Goal: Information Seeking & Learning: Learn about a topic

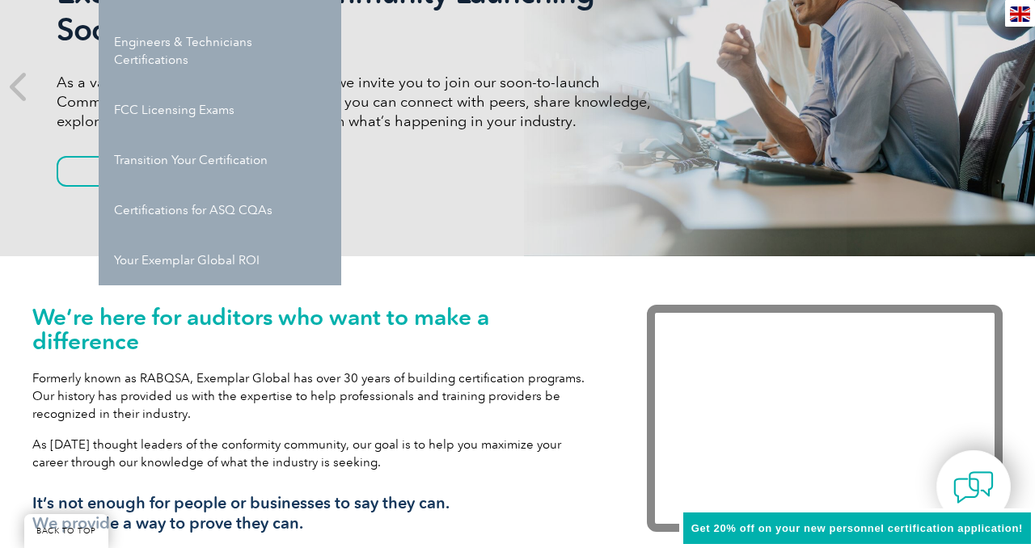
scroll to position [283, 0]
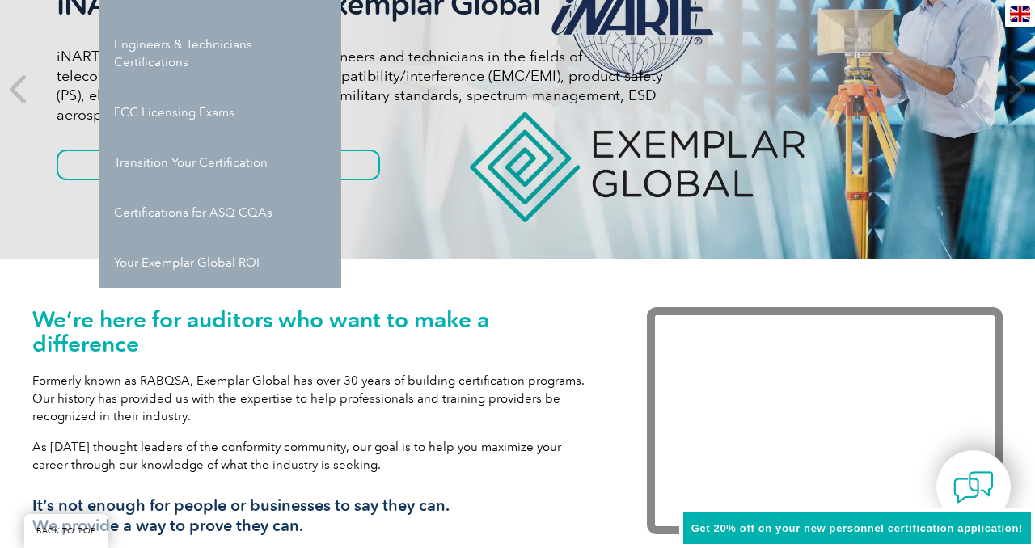
click at [455, 274] on div "We’re here for auditors who want to make a difference Formerly known as RABQSA,…" at bounding box center [517, 432] width 971 height 346
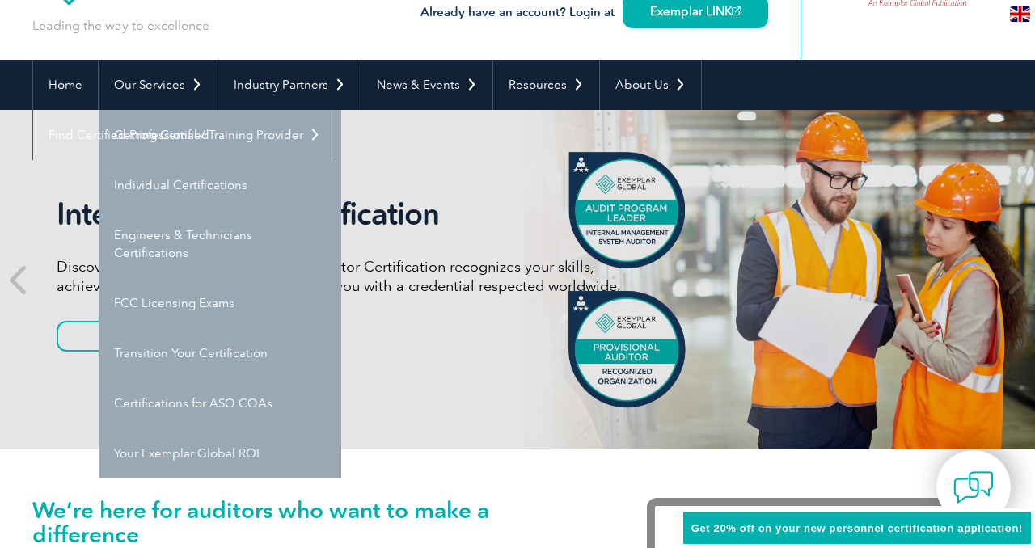
scroll to position [0, 0]
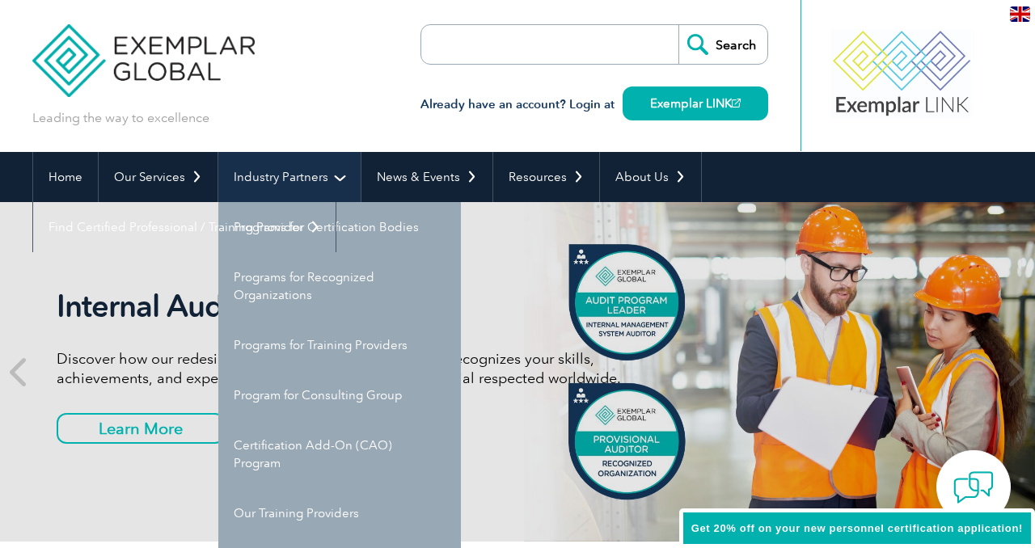
click at [304, 176] on link "Industry Partners" at bounding box center [289, 177] width 142 height 50
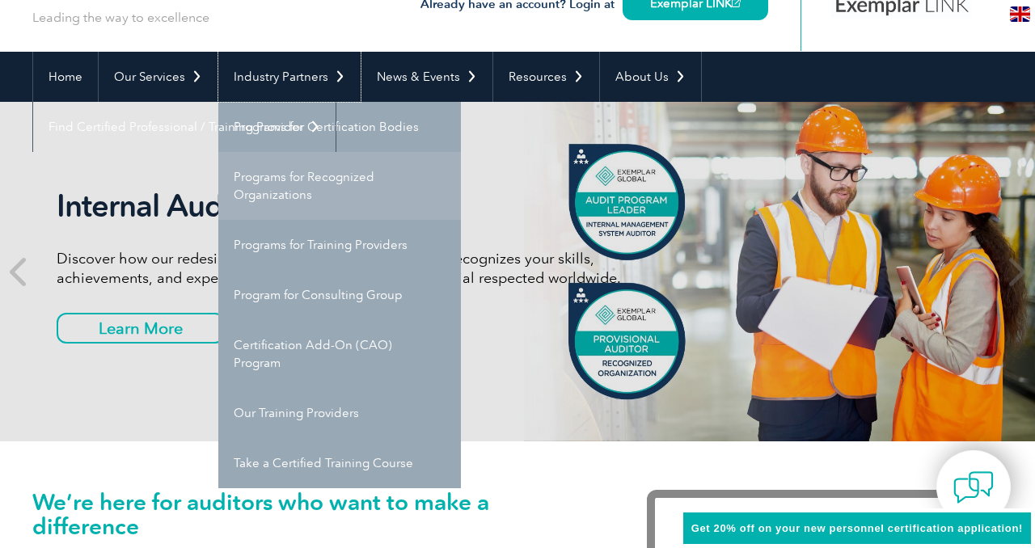
scroll to position [115, 0]
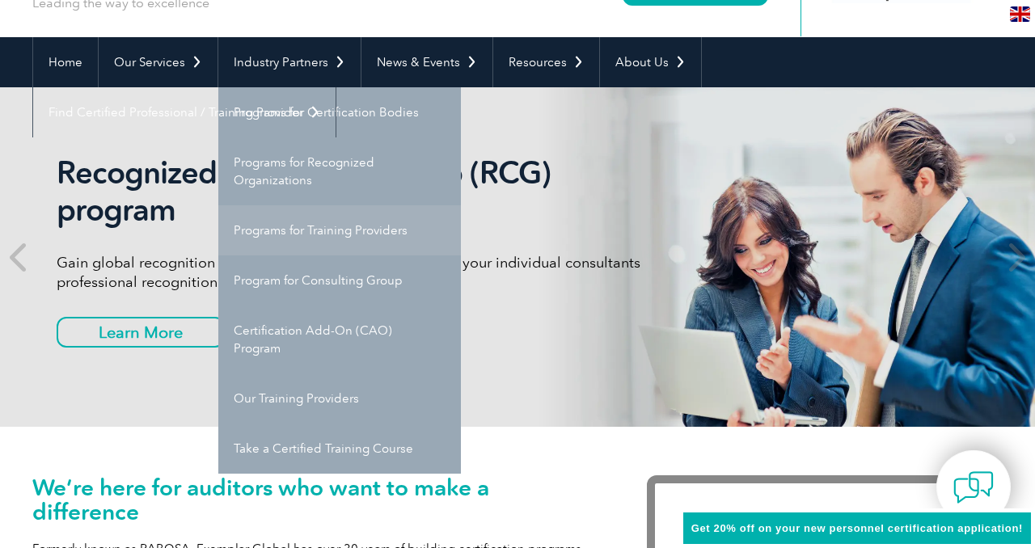
click at [286, 223] on link "Programs for Training Providers" at bounding box center [339, 230] width 243 height 50
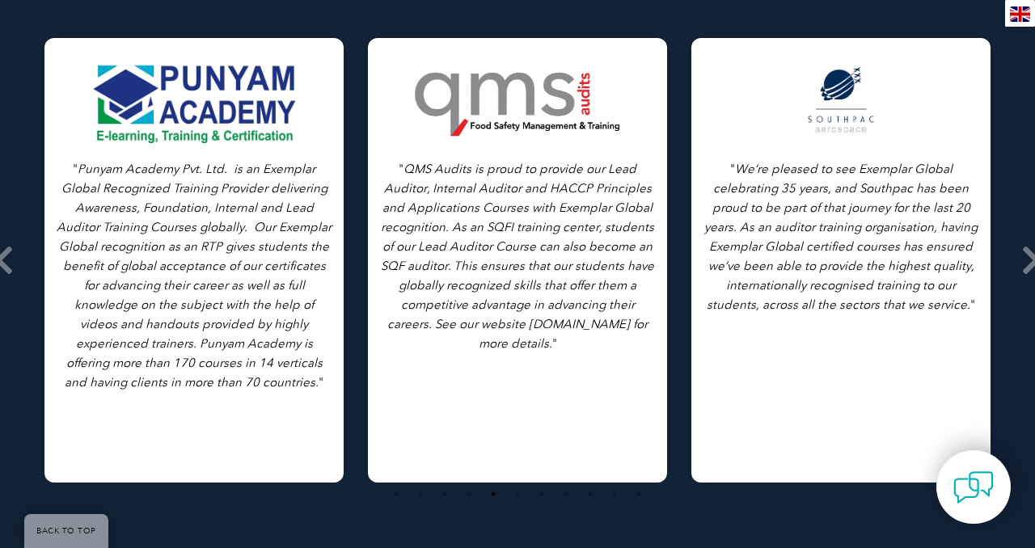
scroll to position [2278, 0]
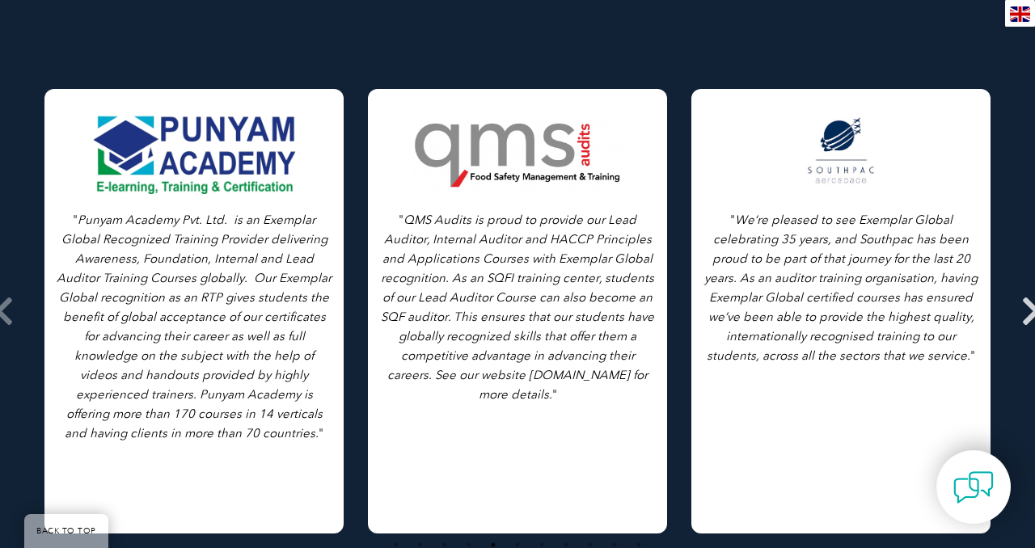
click at [1030, 311] on icon at bounding box center [1032, 311] width 20 height 0
click at [6, 311] on icon at bounding box center [4, 311] width 20 height 0
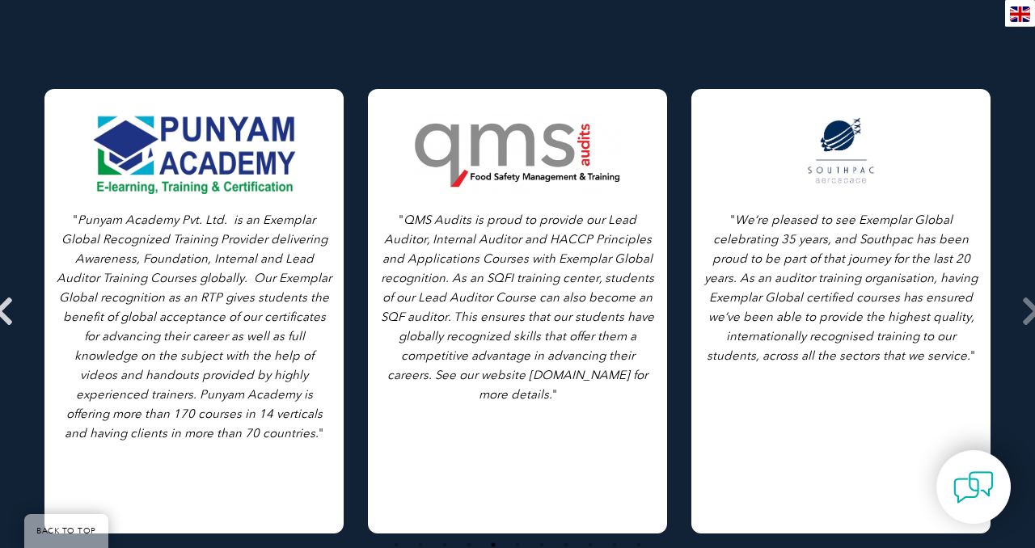
click at [6, 311] on icon at bounding box center [4, 311] width 20 height 0
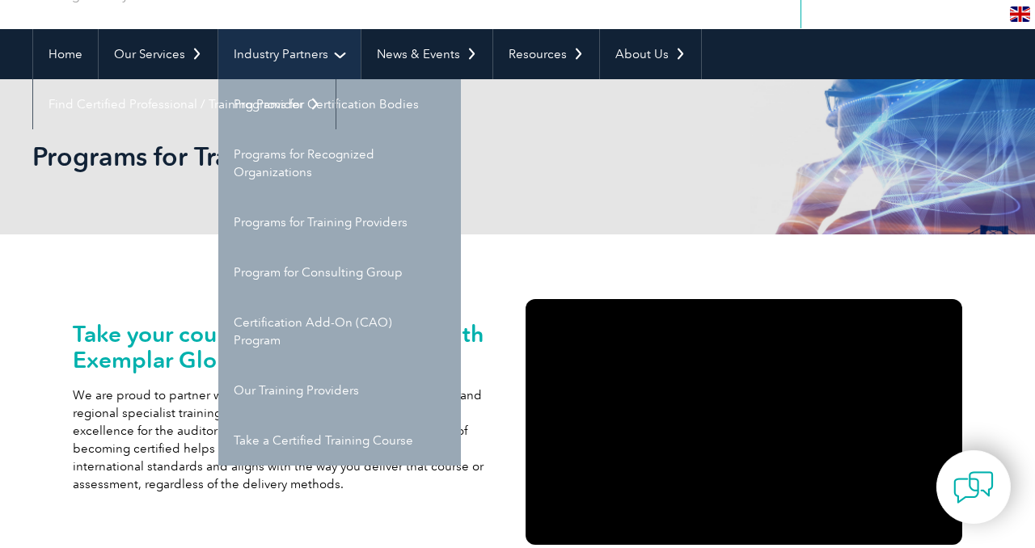
scroll to position [150, 0]
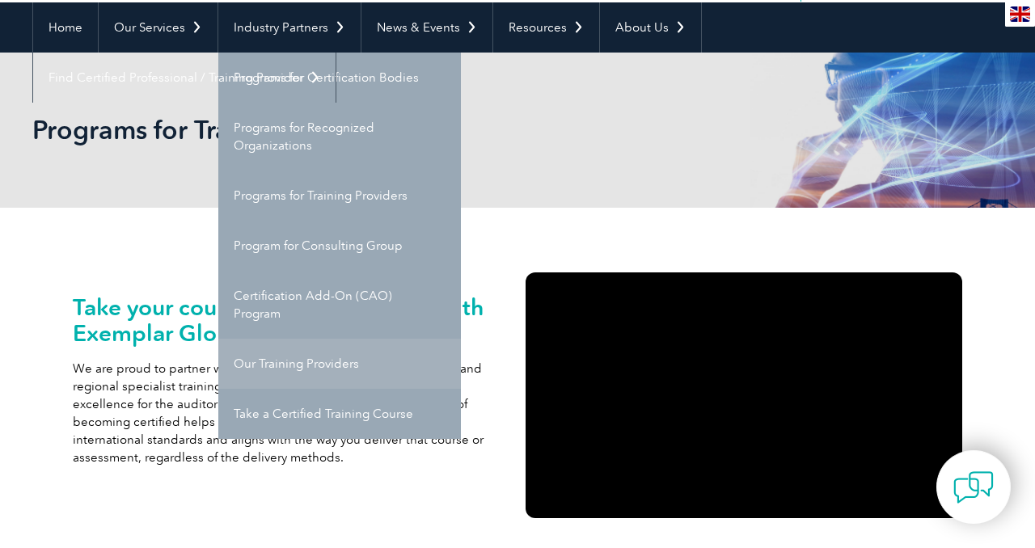
click at [276, 360] on link "Our Training Providers" at bounding box center [339, 364] width 243 height 50
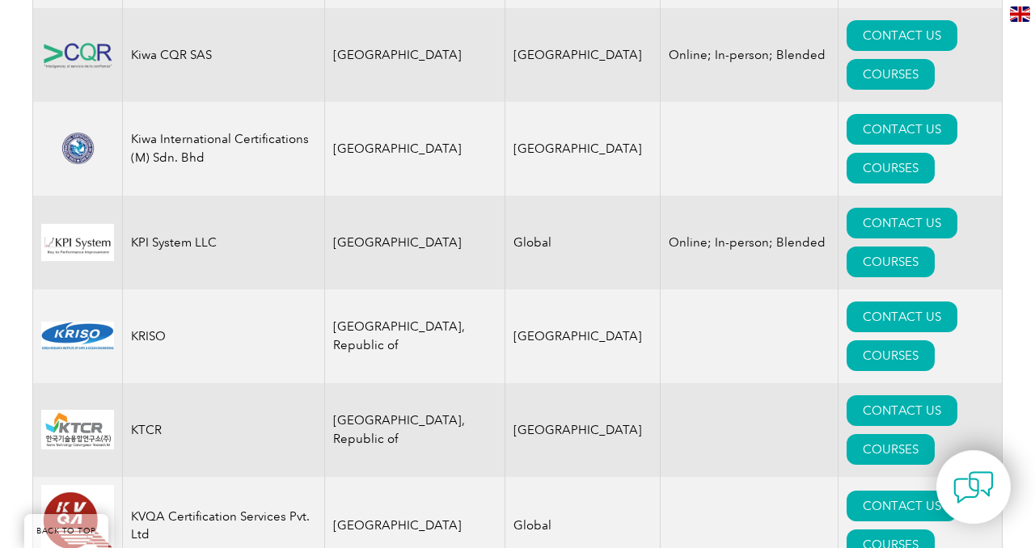
scroll to position [14078, 0]
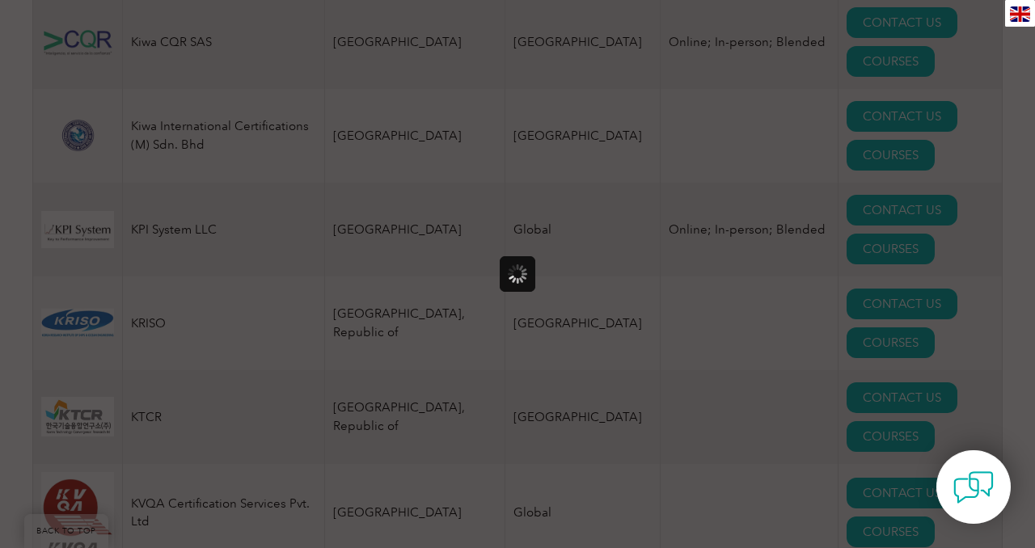
scroll to position [0, 0]
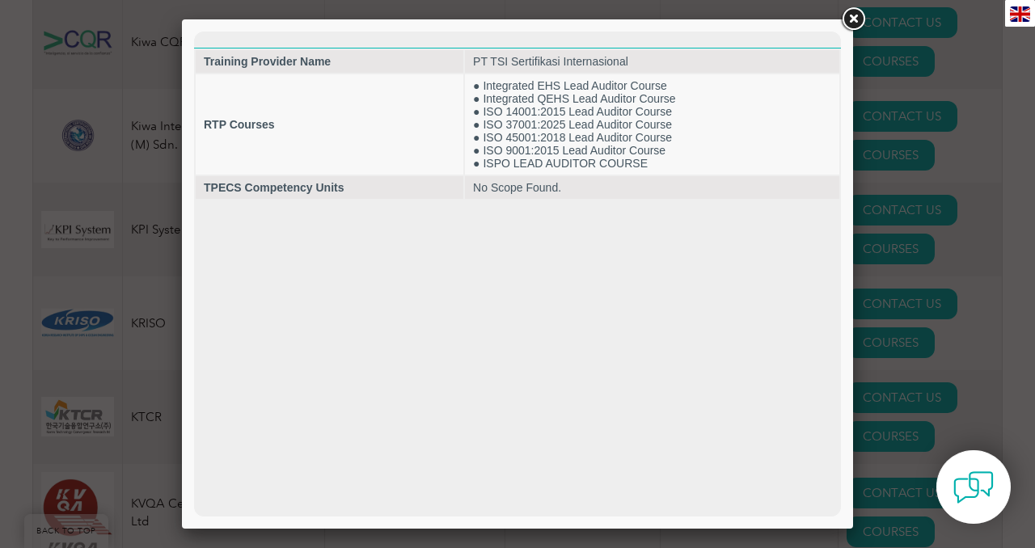
click at [862, 18] on link at bounding box center [853, 19] width 29 height 29
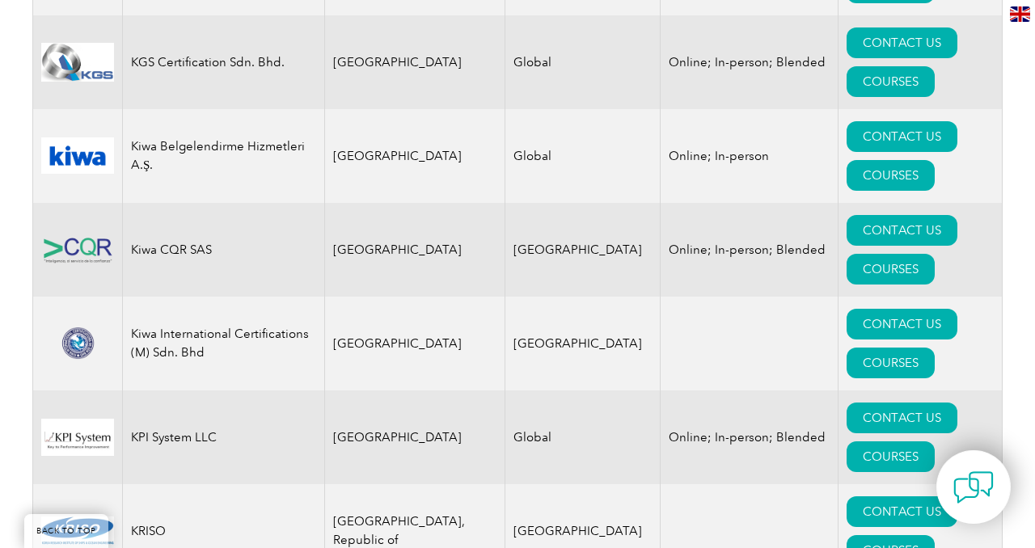
scroll to position [13842, 0]
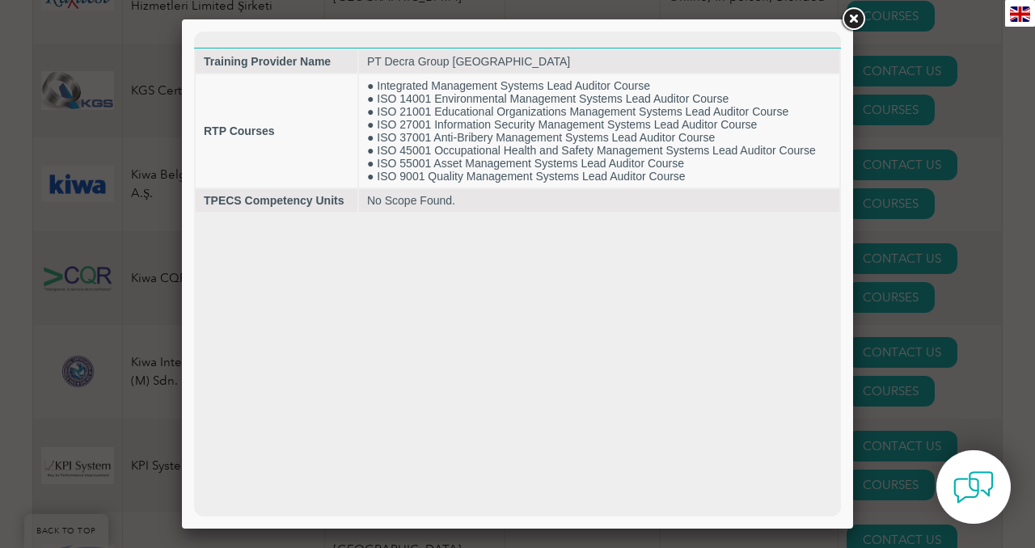
scroll to position [0, 0]
click at [848, 13] on link at bounding box center [853, 19] width 29 height 29
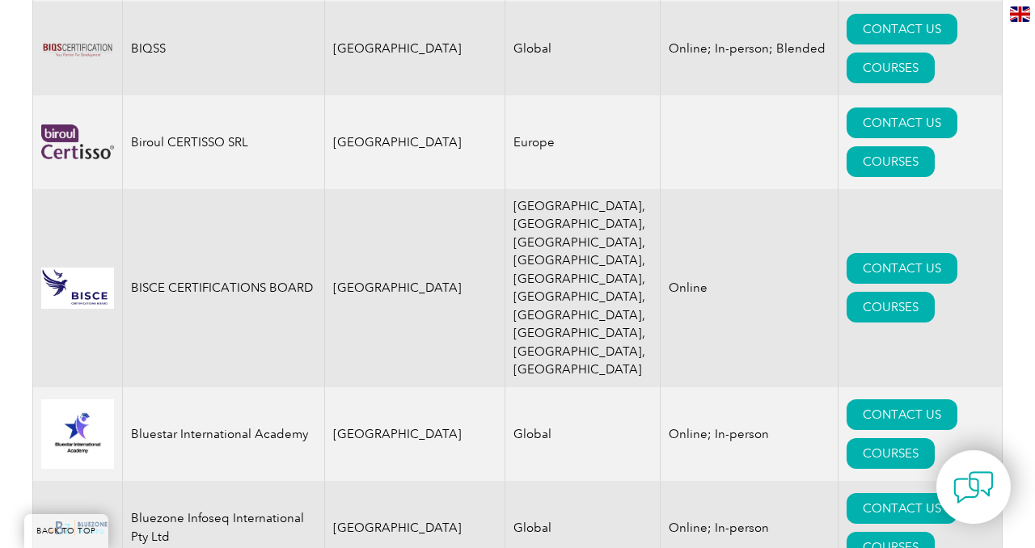
scroll to position [3502, 0]
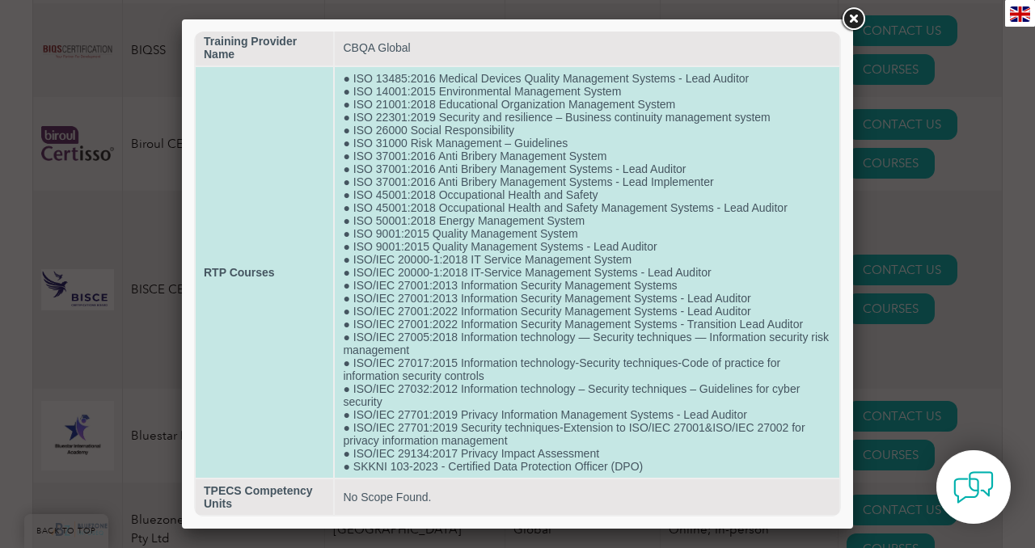
scroll to position [0, 0]
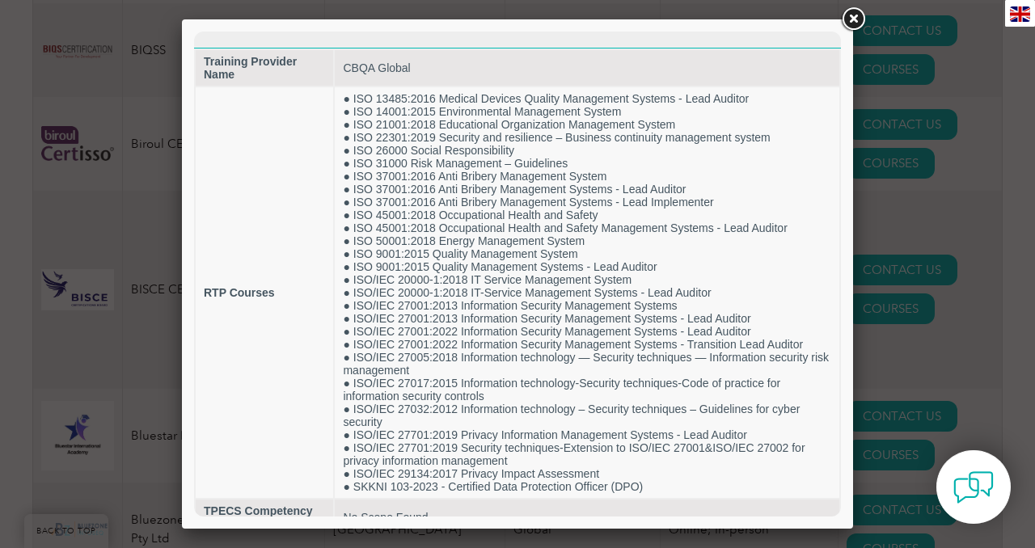
click at [852, 13] on link at bounding box center [853, 19] width 29 height 29
